Goal: Task Accomplishment & Management: Use online tool/utility

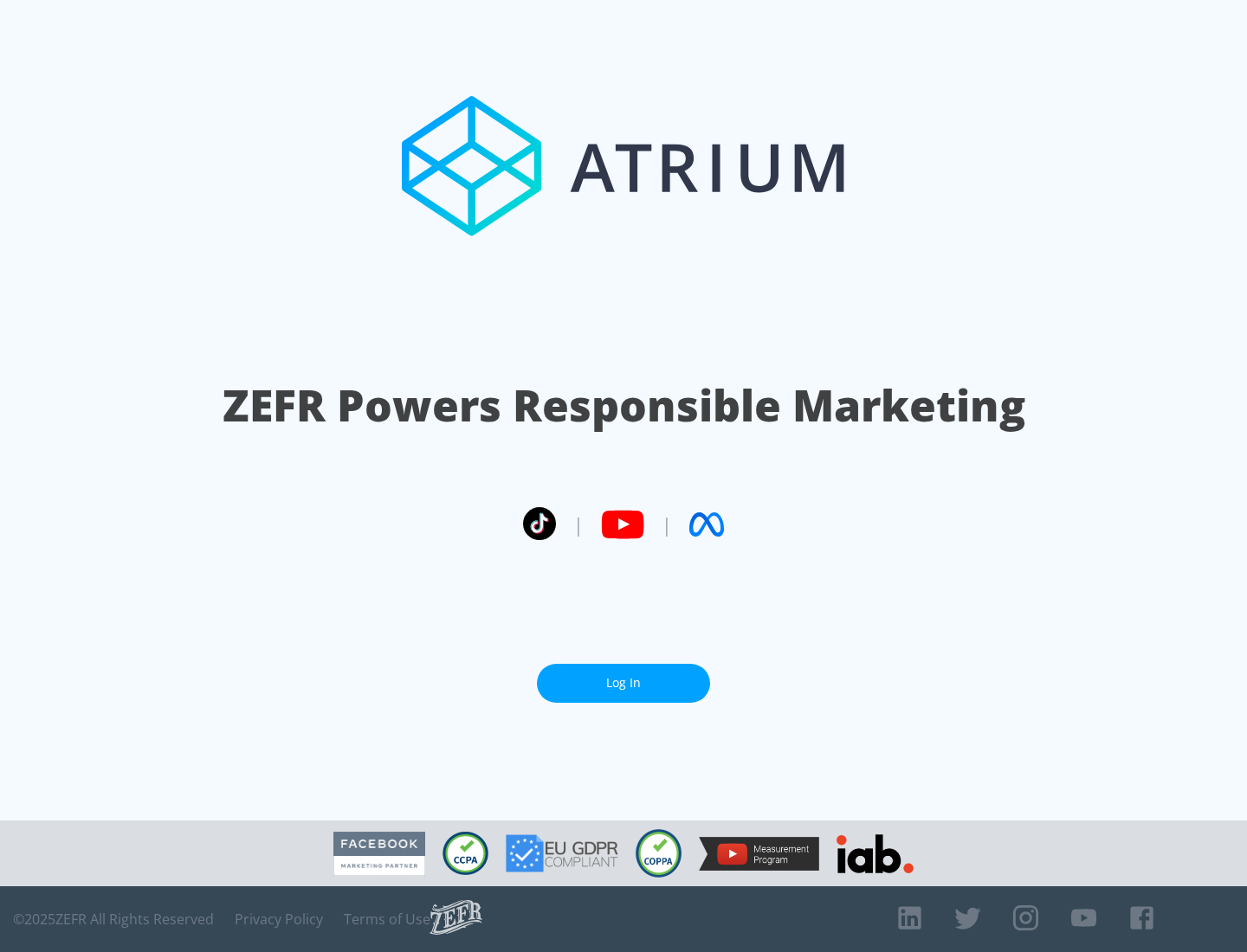
click at [624, 677] on link "Log In" at bounding box center [624, 683] width 173 height 39
